Goal: Task Accomplishment & Management: Use online tool/utility

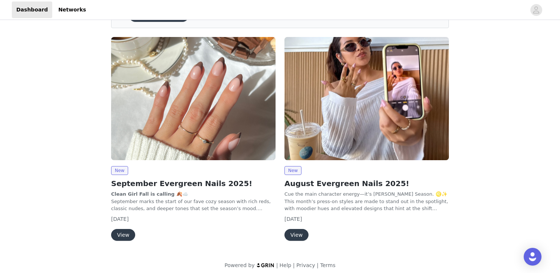
scroll to position [51, 0]
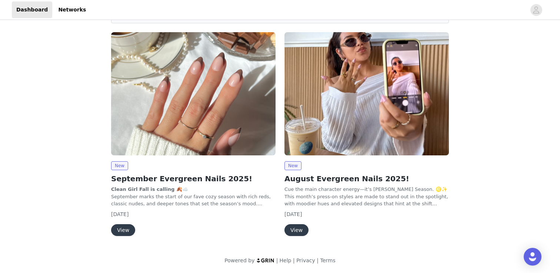
click at [122, 227] on button "View" at bounding box center [123, 230] width 24 height 12
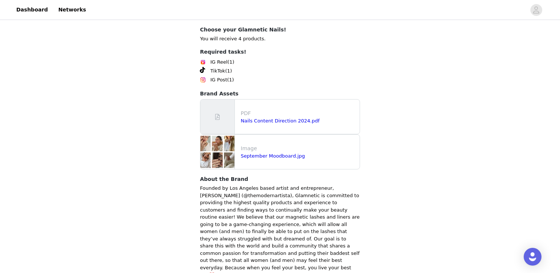
scroll to position [782, 0]
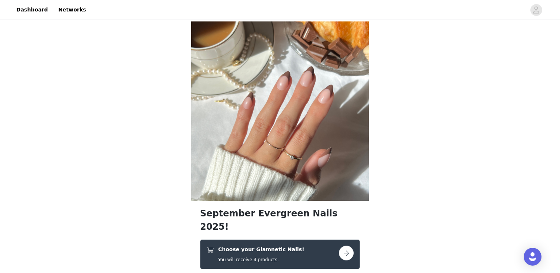
click at [252, 257] on h5 "You will receive 4 products." at bounding box center [261, 260] width 86 height 7
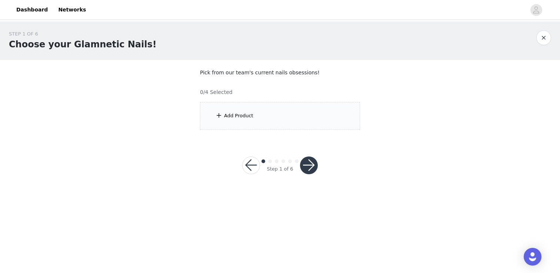
click at [262, 113] on div "Add Product" at bounding box center [280, 116] width 160 height 28
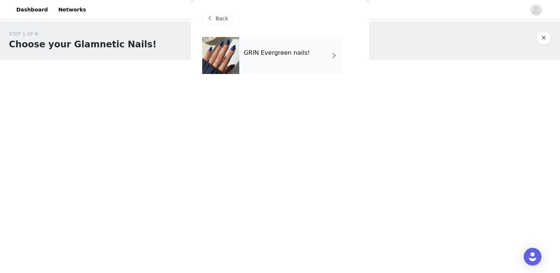
click at [266, 58] on div "GRIN Evergreen nails!" at bounding box center [290, 55] width 103 height 37
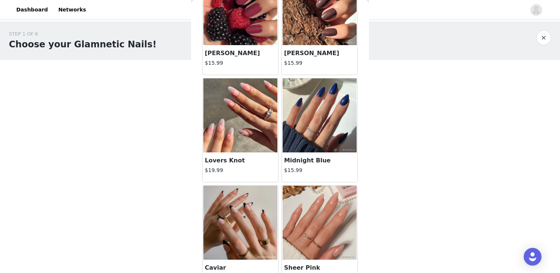
scroll to position [859, 0]
